Goal: Find specific page/section: Find specific page/section

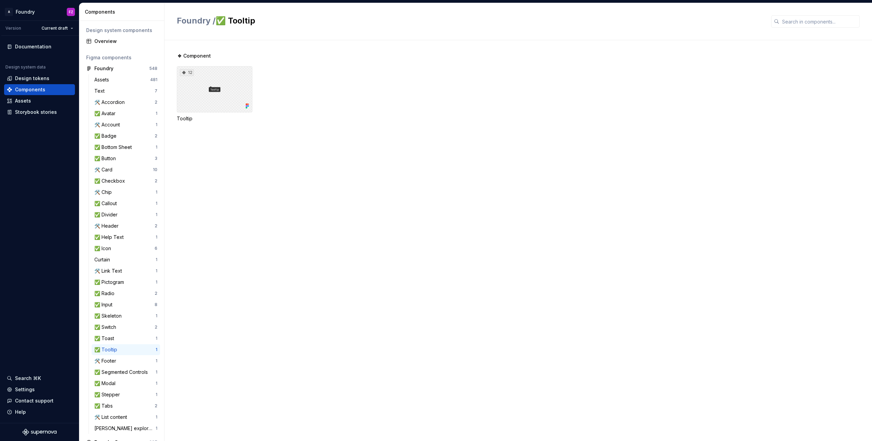
click at [235, 92] on div "12" at bounding box center [215, 89] width 76 height 46
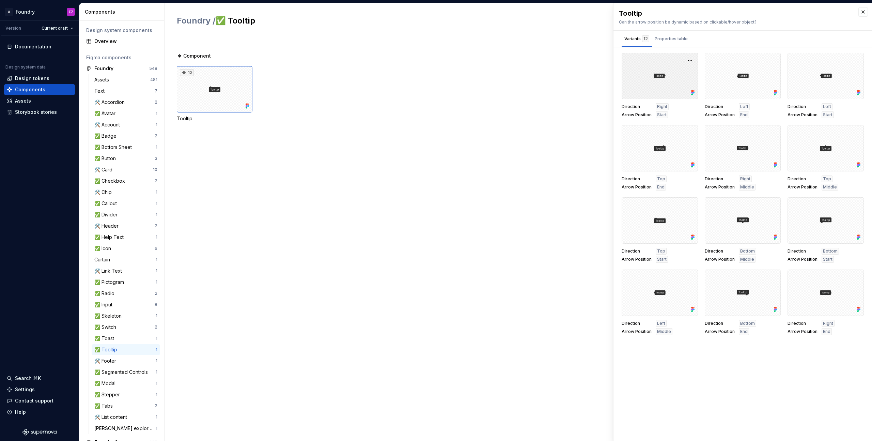
click at [676, 86] on div at bounding box center [659, 76] width 76 height 46
click at [688, 61] on button "button" at bounding box center [690, 61] width 10 height 10
click at [672, 72] on div "Open in Figma" at bounding box center [668, 80] width 44 height 20
